Goal: Book appointment/travel/reservation

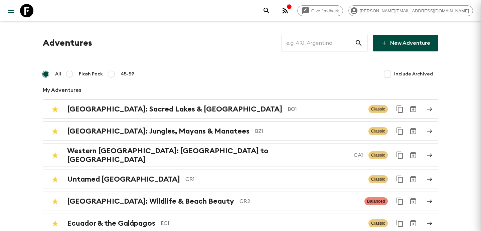
click at [194, 68] on div at bounding box center [240, 115] width 481 height 231
click at [309, 40] on input "text" at bounding box center [317, 43] width 73 height 19
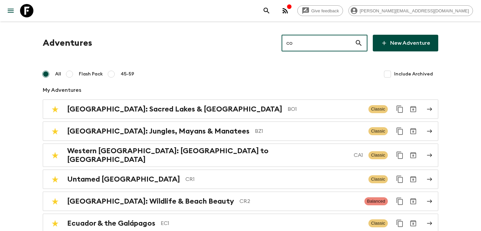
type input "co1"
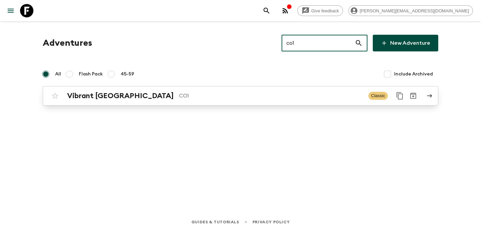
click at [226, 105] on link "Vibrant Colombia CO1 Classic" at bounding box center [240, 95] width 395 height 19
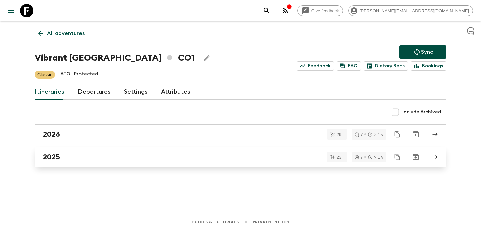
click at [136, 155] on div "2025" at bounding box center [234, 157] width 382 height 9
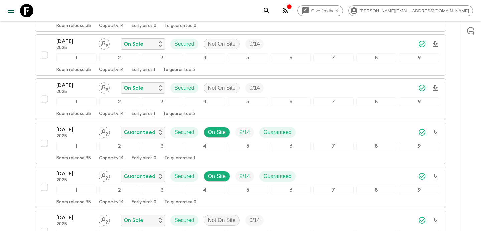
scroll to position [850, 0]
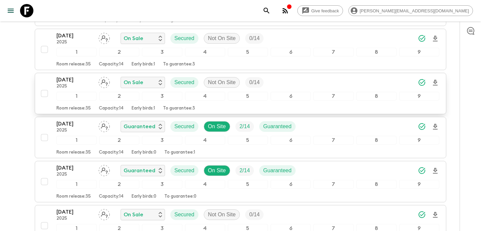
click at [312, 83] on div "[DATE] 2025 On Sale Secured Not On Site 0 / 14" at bounding box center [247, 82] width 383 height 13
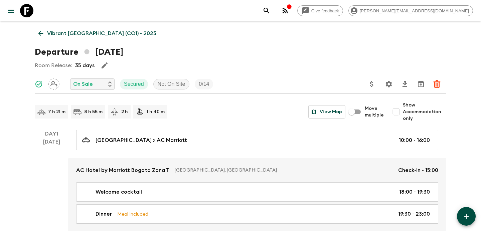
click at [94, 35] on p "Vibrant [GEOGRAPHIC_DATA] (CO1) • 2025" at bounding box center [101, 33] width 109 height 8
